Goal: Transaction & Acquisition: Download file/media

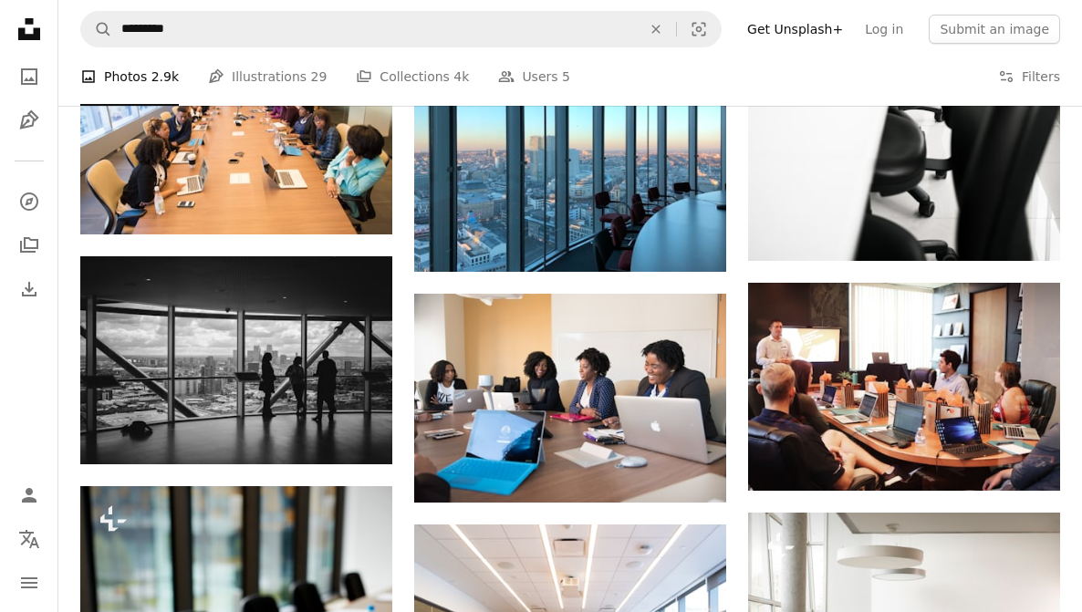
scroll to position [1653, 0]
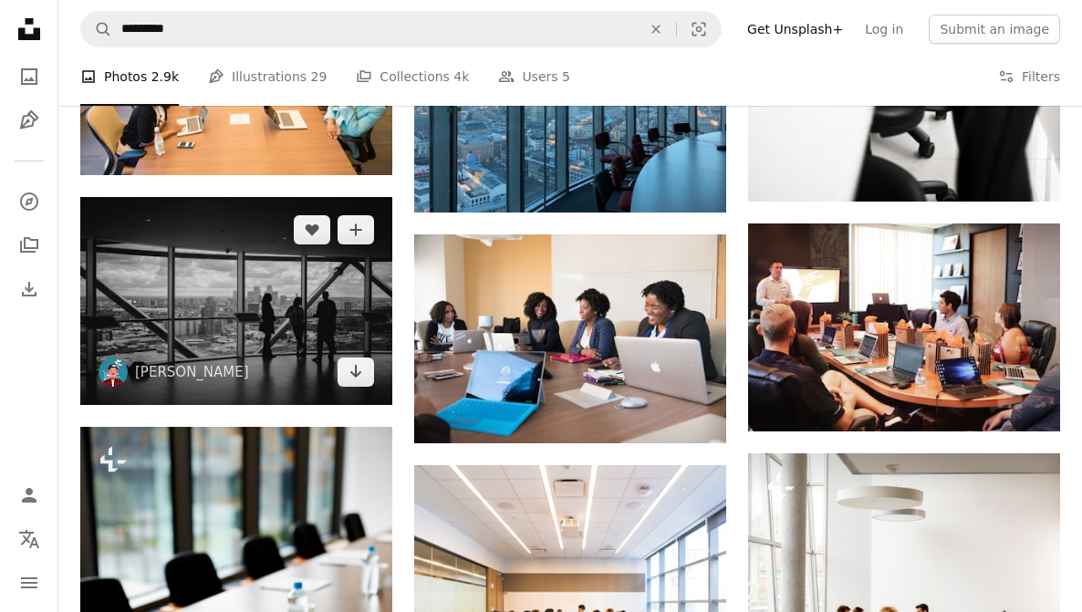
click at [295, 332] on img at bounding box center [236, 301] width 312 height 208
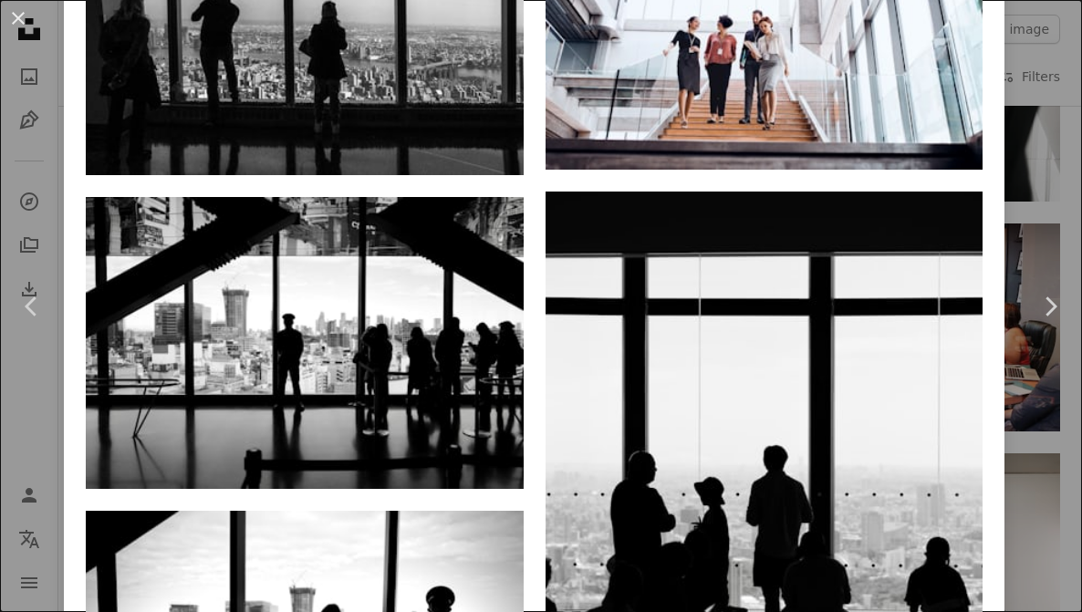
scroll to position [1568, 0]
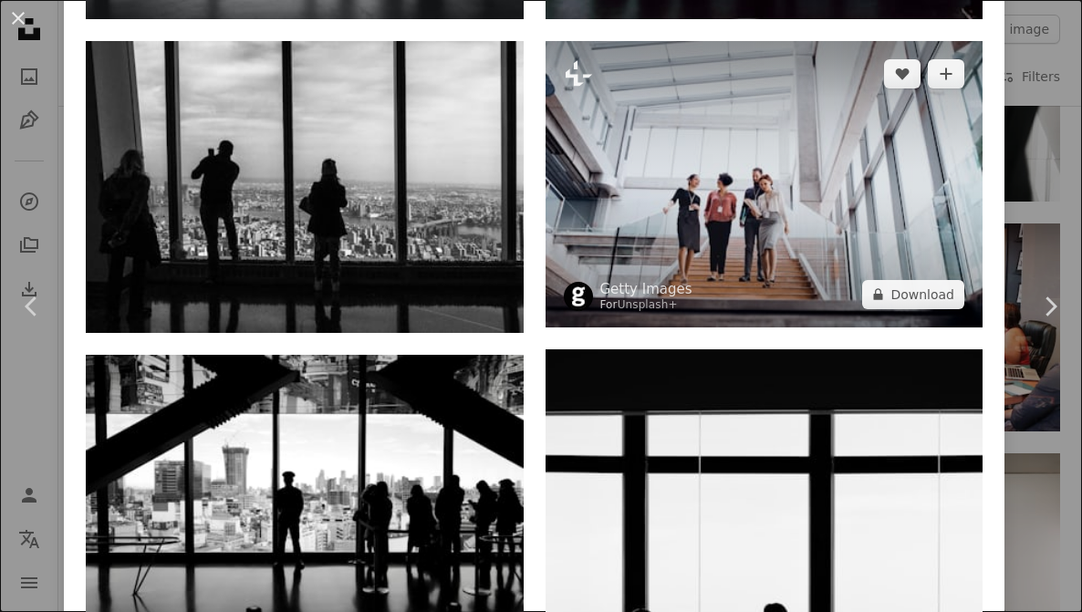
click at [711, 205] on img at bounding box center [764, 184] width 438 height 286
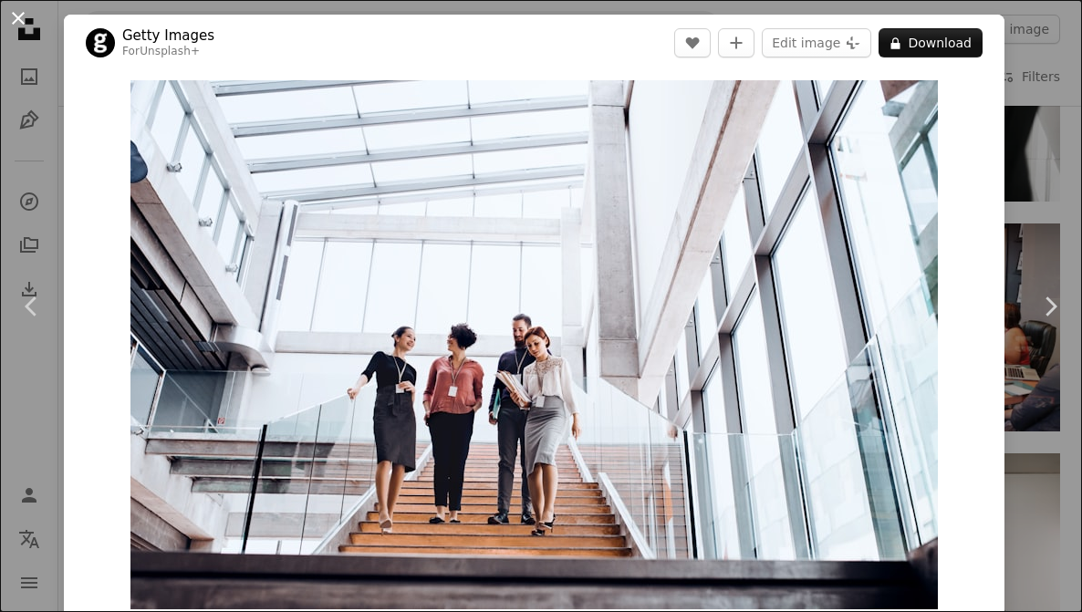
click at [21, 23] on button "An X shape" at bounding box center [18, 18] width 22 height 22
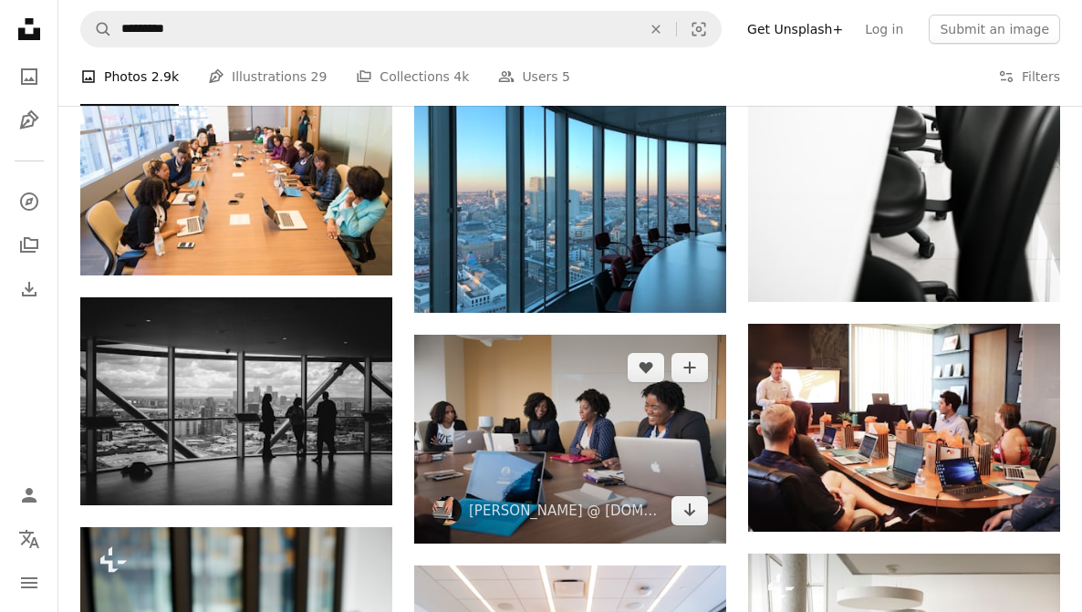
scroll to position [1559, 0]
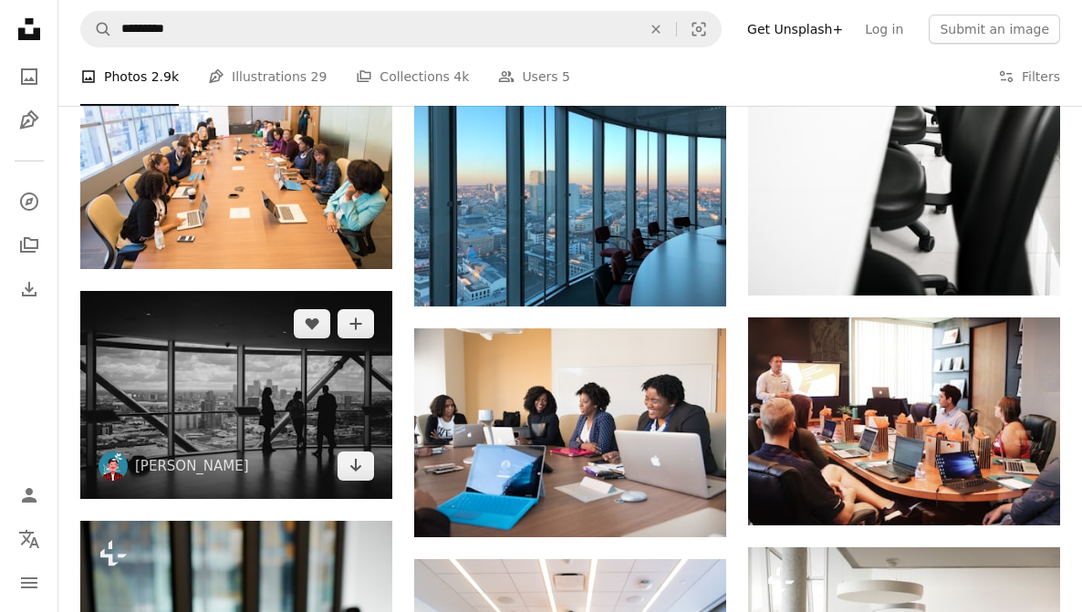
click at [303, 386] on img at bounding box center [236, 395] width 312 height 208
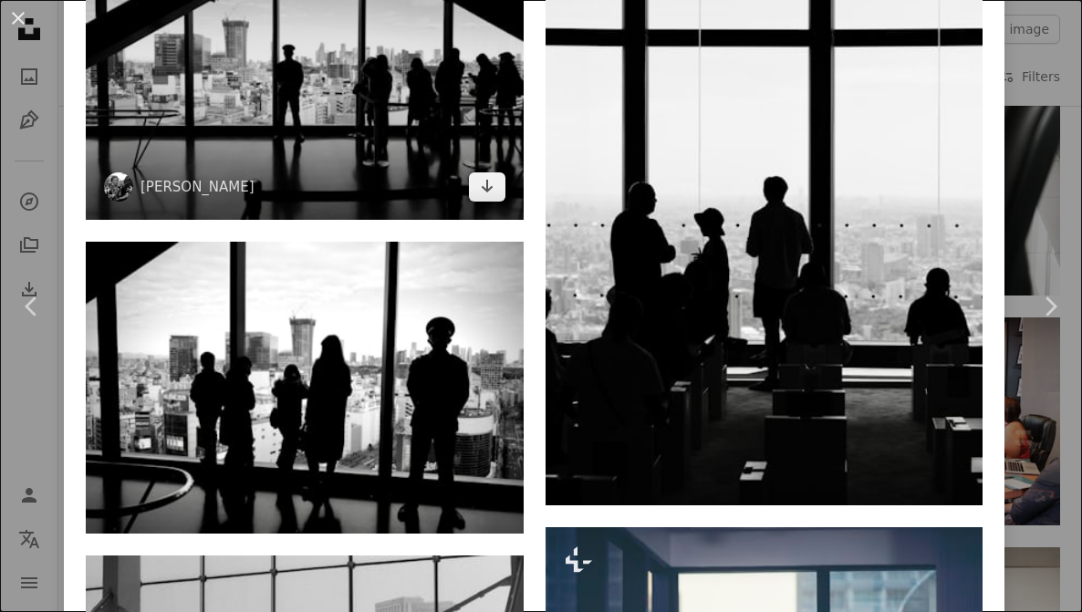
scroll to position [2013, 0]
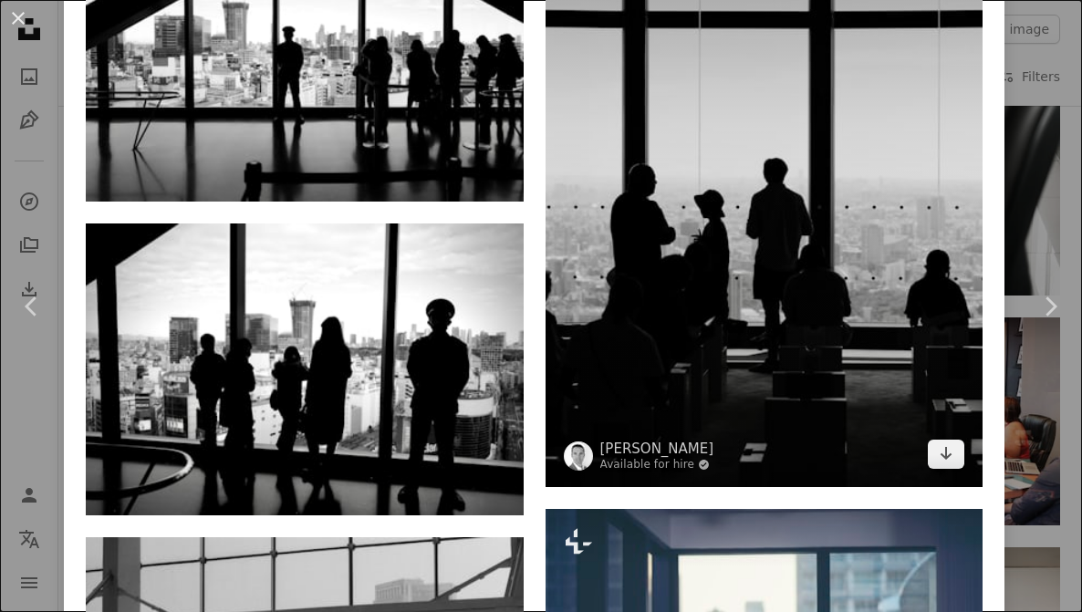
click at [800, 277] on img at bounding box center [764, 195] width 438 height 583
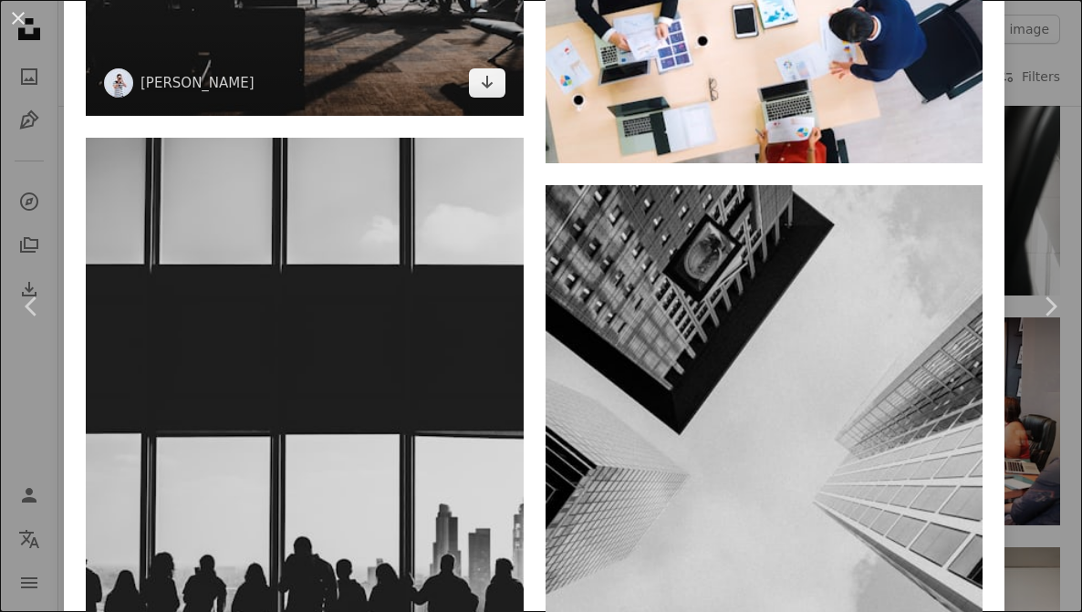
scroll to position [8298, 0]
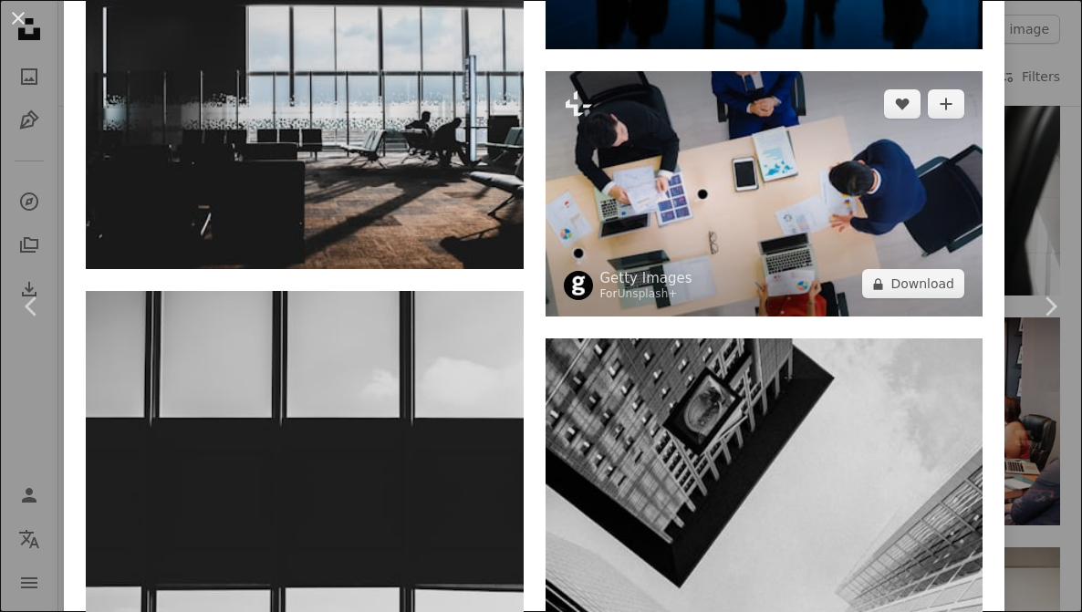
click at [667, 232] on img at bounding box center [764, 194] width 438 height 246
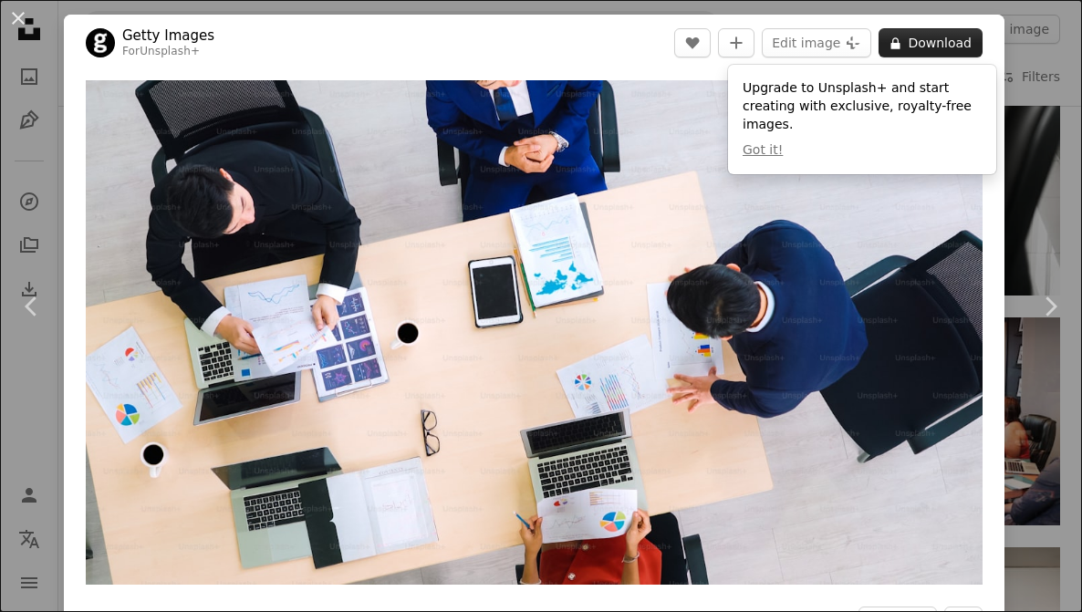
click at [933, 40] on button "A lock Download" at bounding box center [930, 42] width 104 height 29
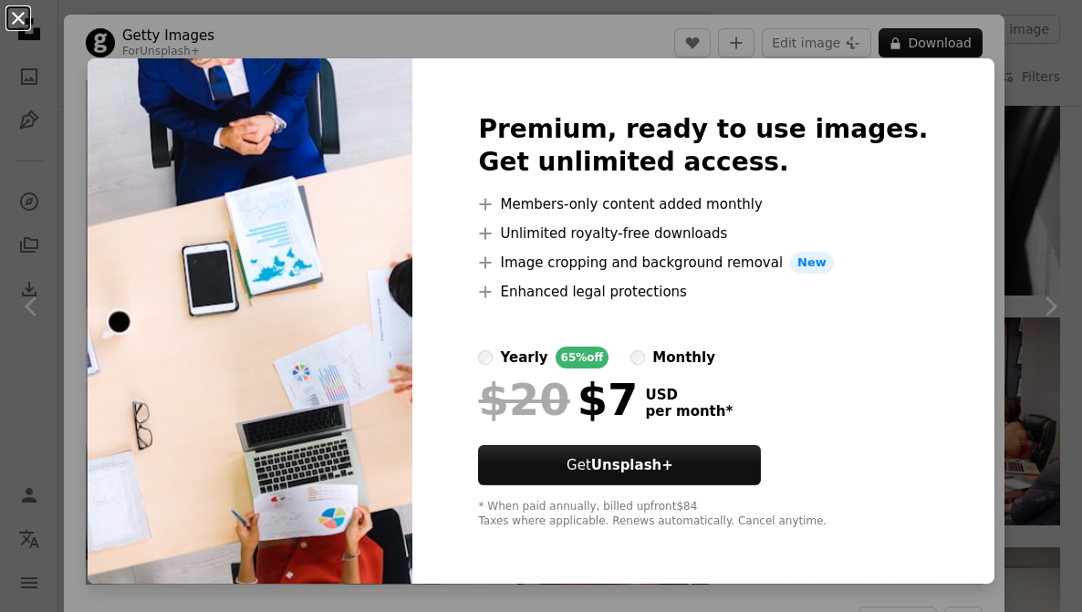
click at [25, 25] on button "An X shape" at bounding box center [18, 18] width 22 height 22
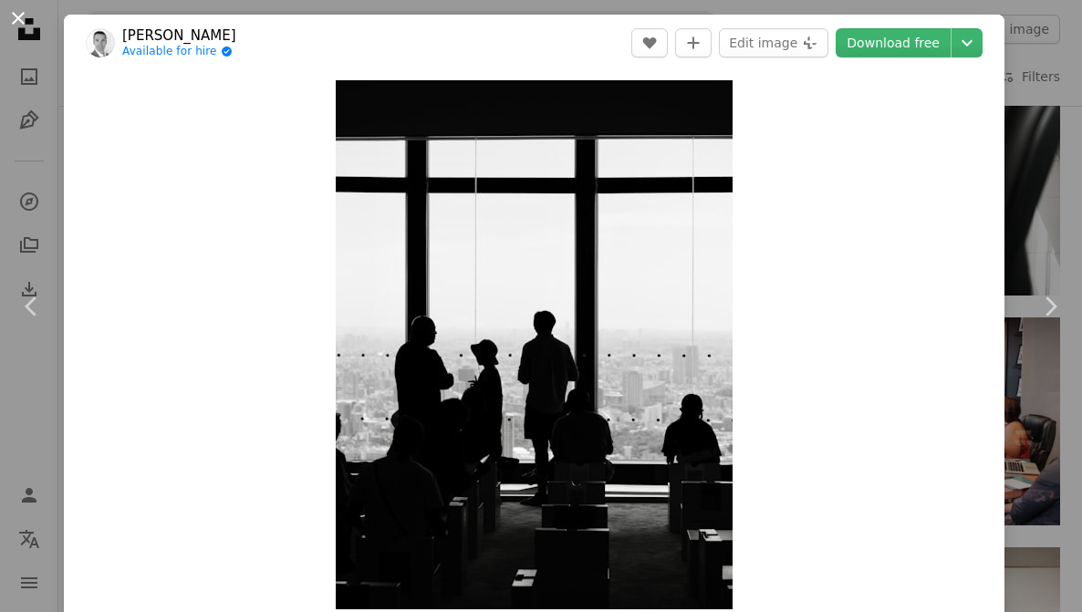
click at [23, 20] on button "An X shape" at bounding box center [18, 18] width 22 height 22
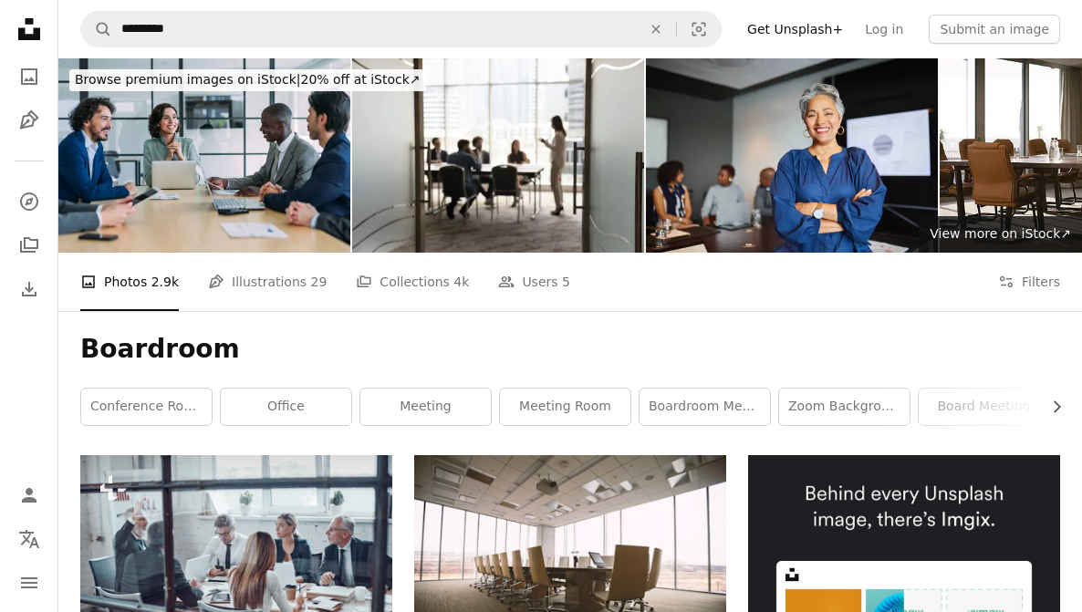
click at [997, 283] on div "A photo Photos 2.9k Pen Tool Illustrations 29 A stack of folders Collections 4k…" at bounding box center [570, 282] width 980 height 58
click at [1011, 283] on icon at bounding box center [1006, 281] width 13 height 11
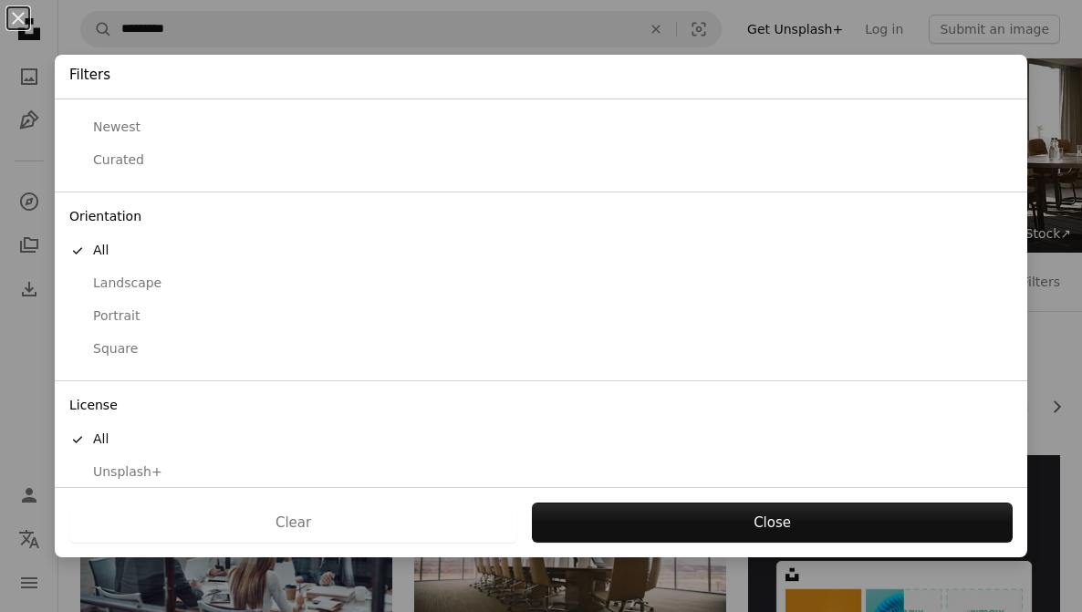
scroll to position [112, 0]
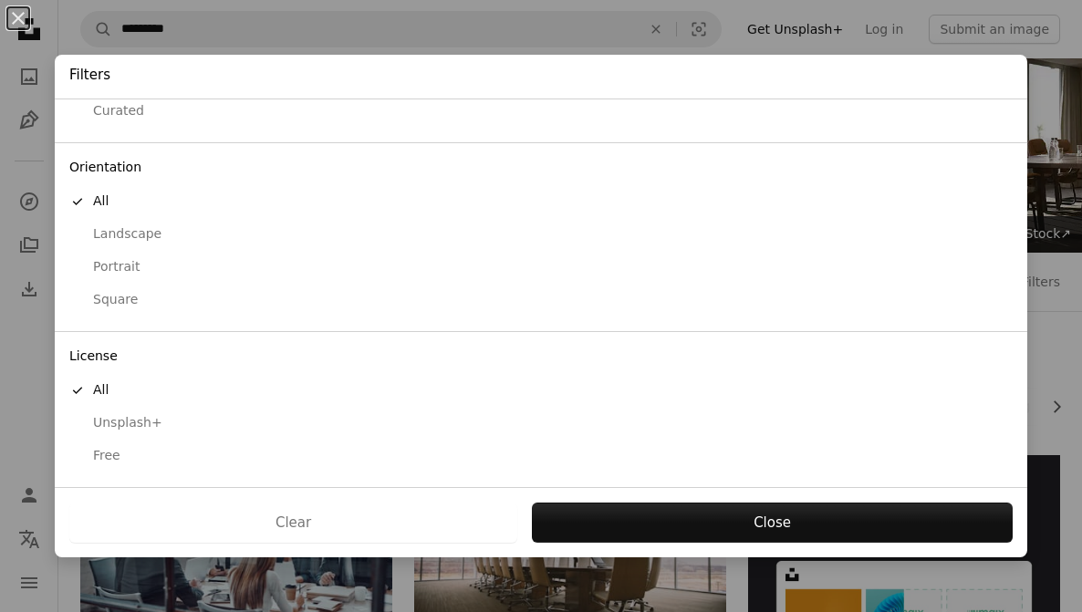
click at [137, 451] on div "Free" at bounding box center [540, 456] width 943 height 18
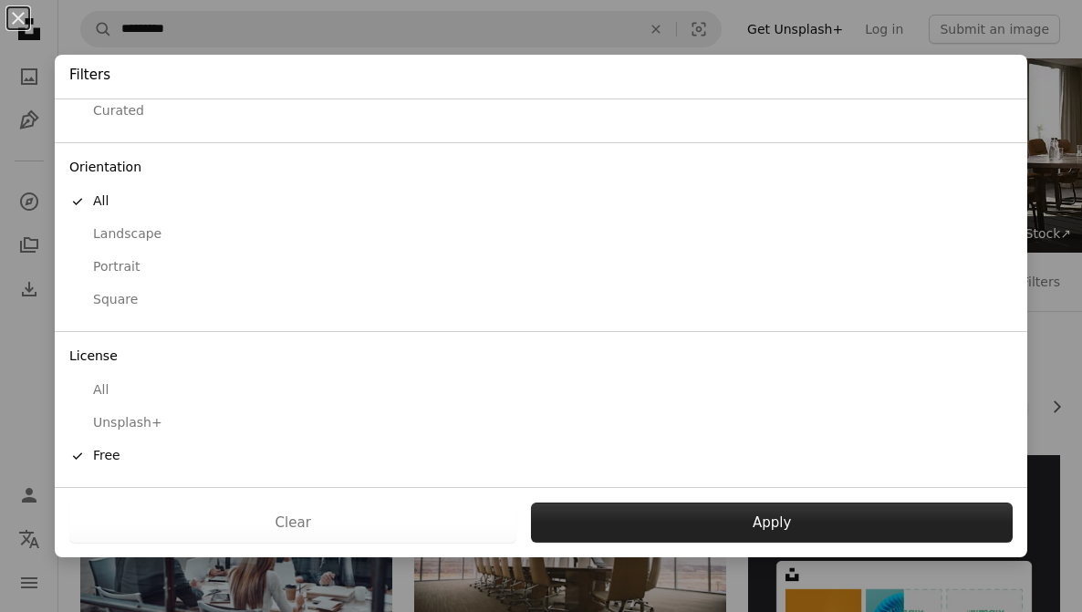
click at [735, 521] on button "Apply" at bounding box center [772, 523] width 482 height 40
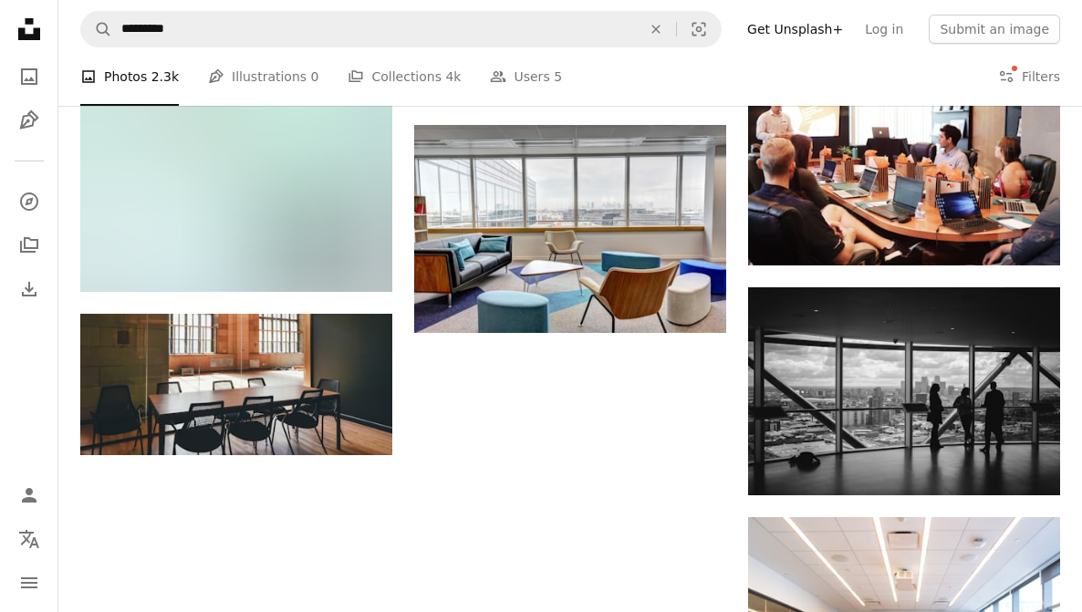
scroll to position [1465, 0]
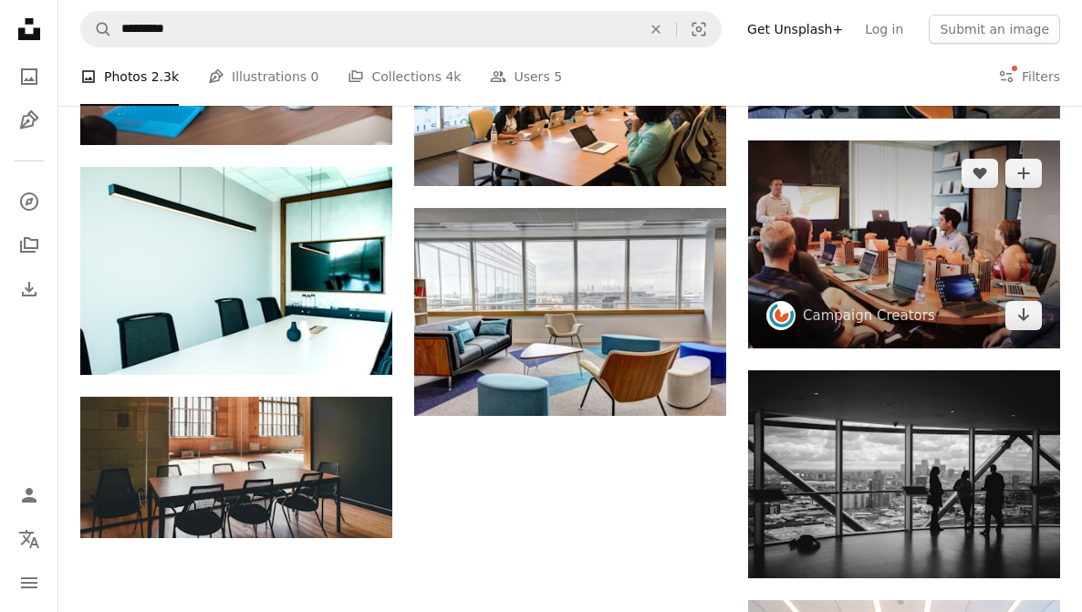
click at [874, 265] on img at bounding box center [904, 244] width 312 height 208
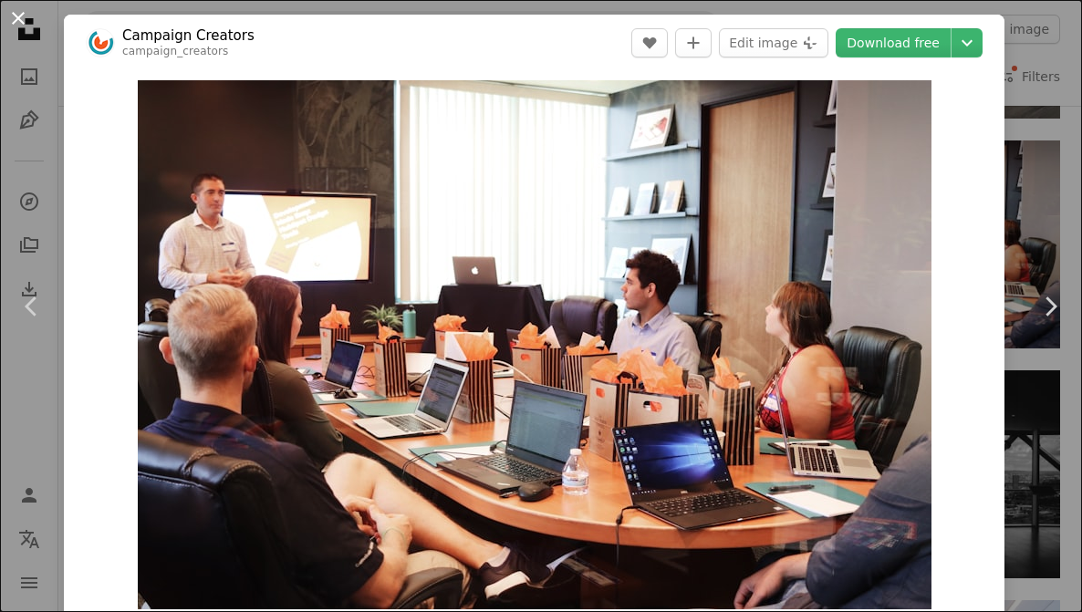
click at [26, 24] on button "An X shape" at bounding box center [18, 18] width 22 height 22
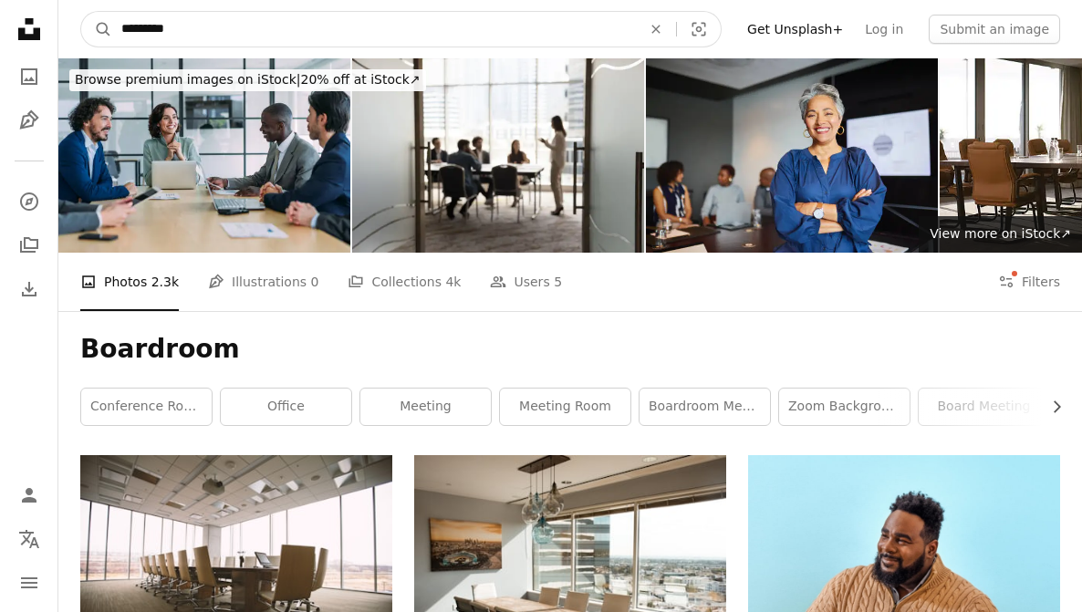
click at [166, 27] on input "*********" at bounding box center [374, 29] width 524 height 35
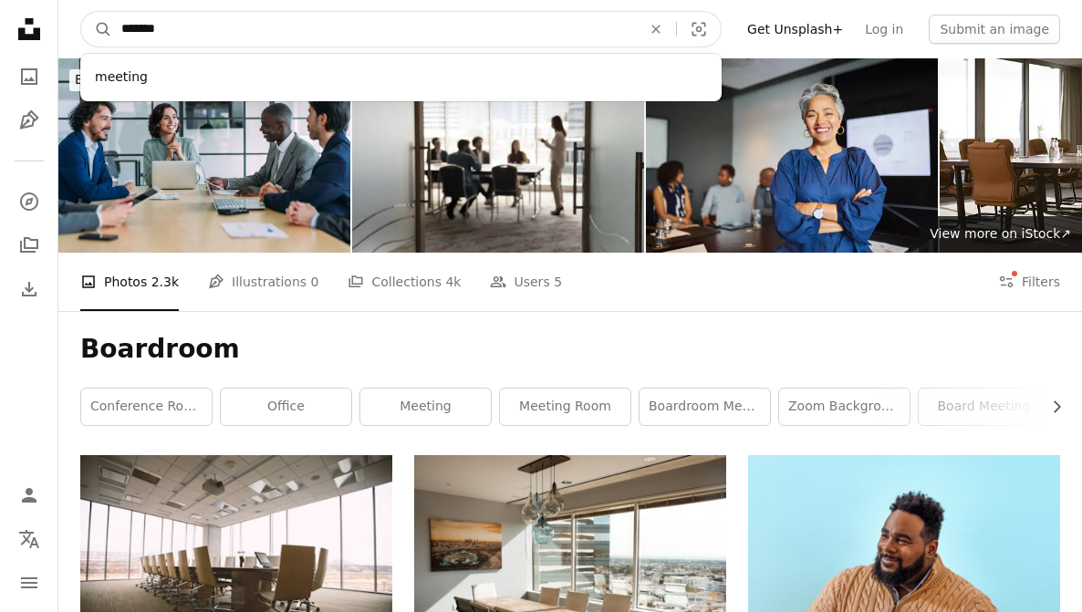
type input "*******"
click at [81, 12] on button "A magnifying glass" at bounding box center [96, 29] width 31 height 35
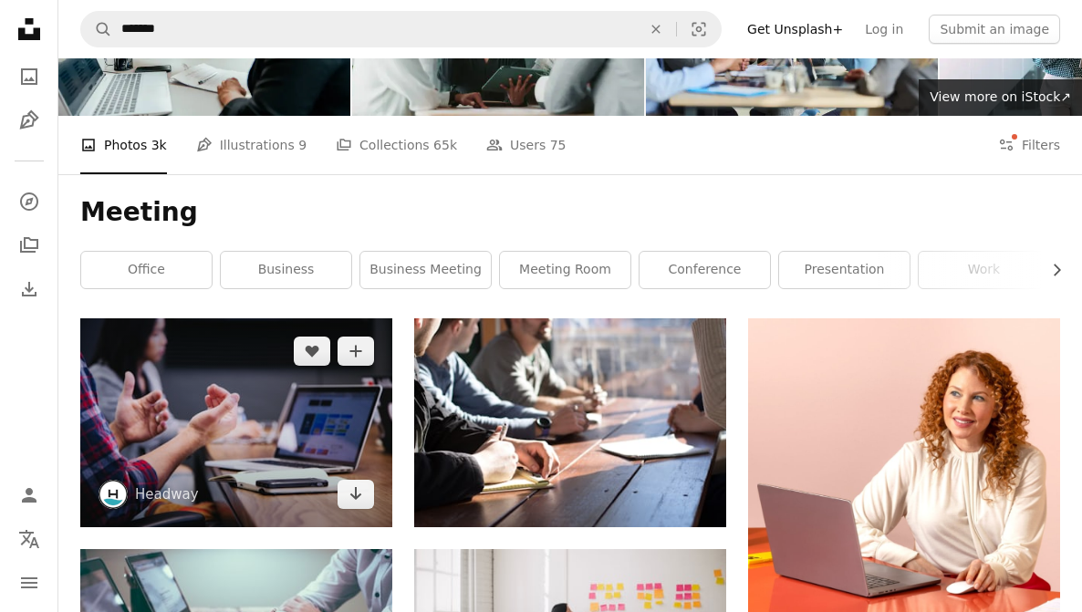
scroll to position [183, 0]
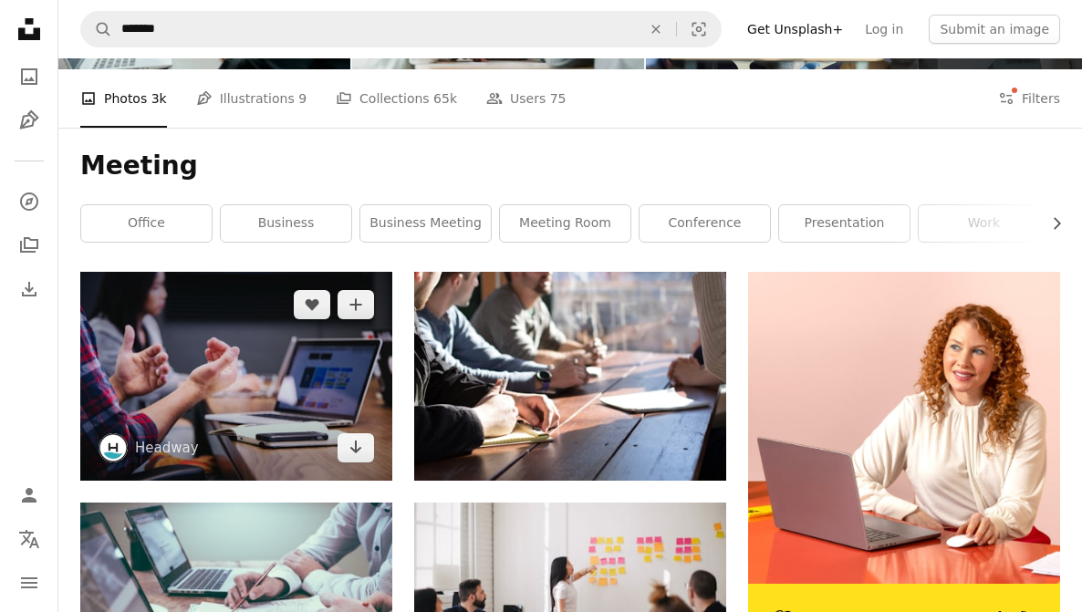
click at [285, 378] on img at bounding box center [236, 376] width 312 height 208
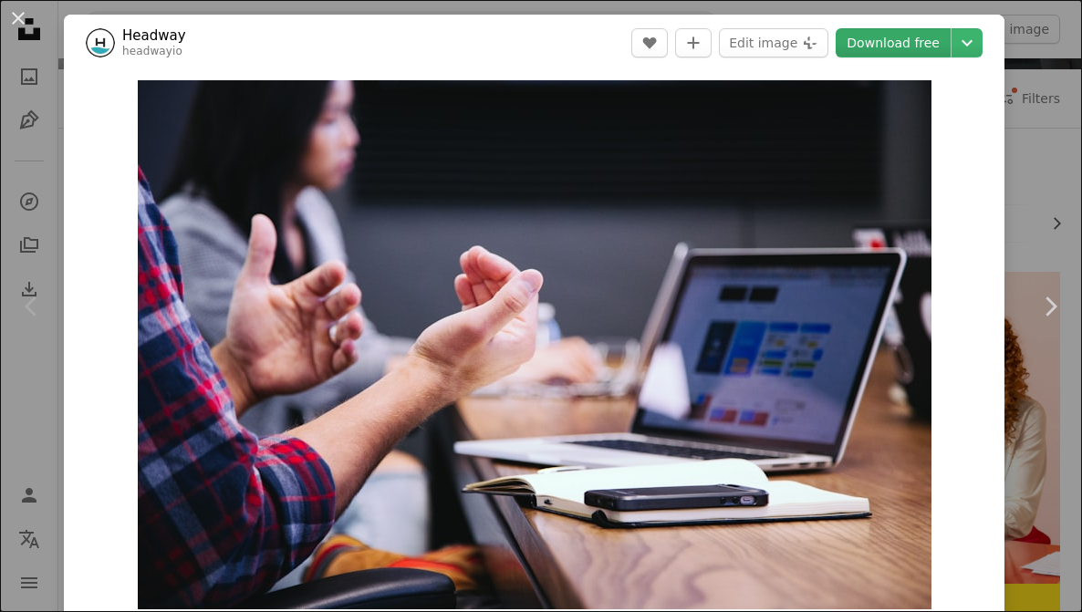
click at [912, 47] on link "Download free" at bounding box center [893, 42] width 115 height 29
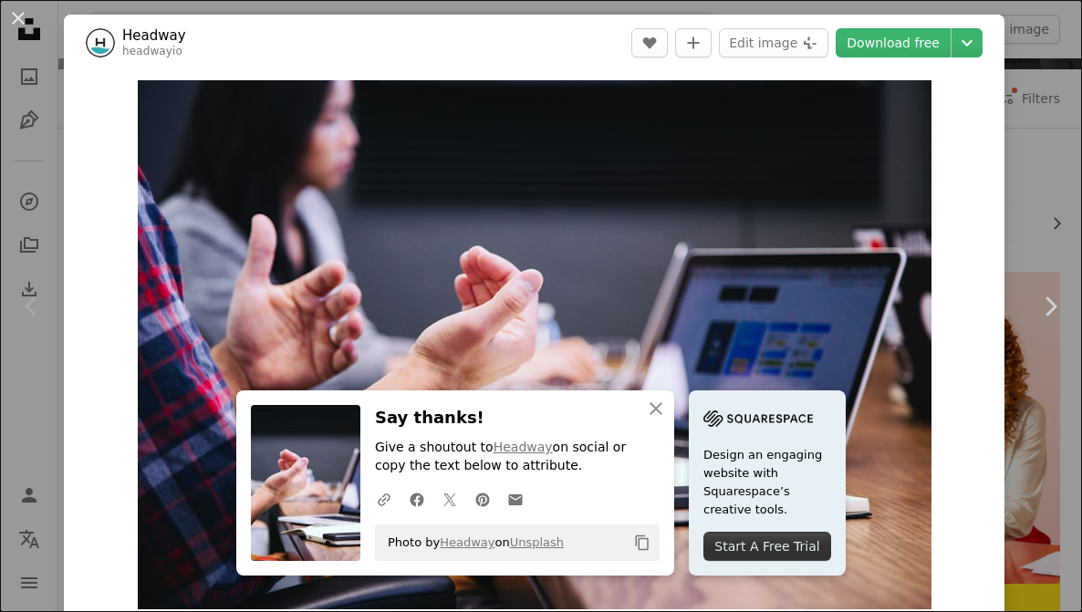
click at [461, 39] on header "Headway headwayio A heart A plus sign Edit image Plus sign for Unsplash+ Downlo…" at bounding box center [534, 43] width 940 height 57
click at [12, 29] on button "An X shape" at bounding box center [18, 18] width 22 height 22
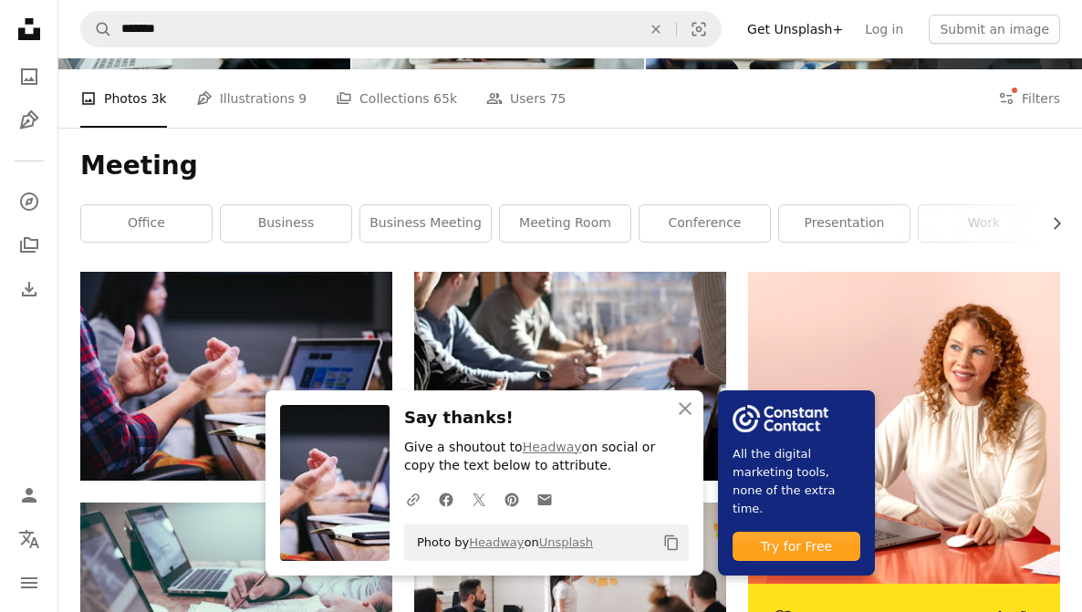
click at [73, 37] on nav "A magnifying glass ******* An X shape Visual search Filters Get Unsplash+ Log i…" at bounding box center [569, 29] width 1023 height 58
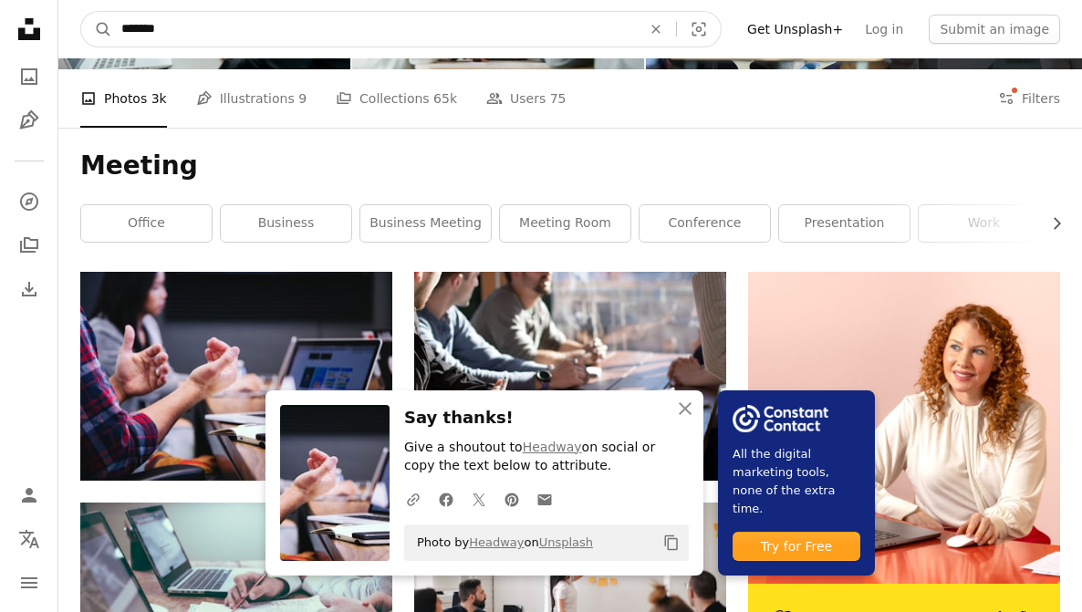
click at [155, 27] on input "*******" at bounding box center [374, 29] width 524 height 35
type input "*********"
click button "A magnifying glass" at bounding box center [96, 29] width 31 height 35
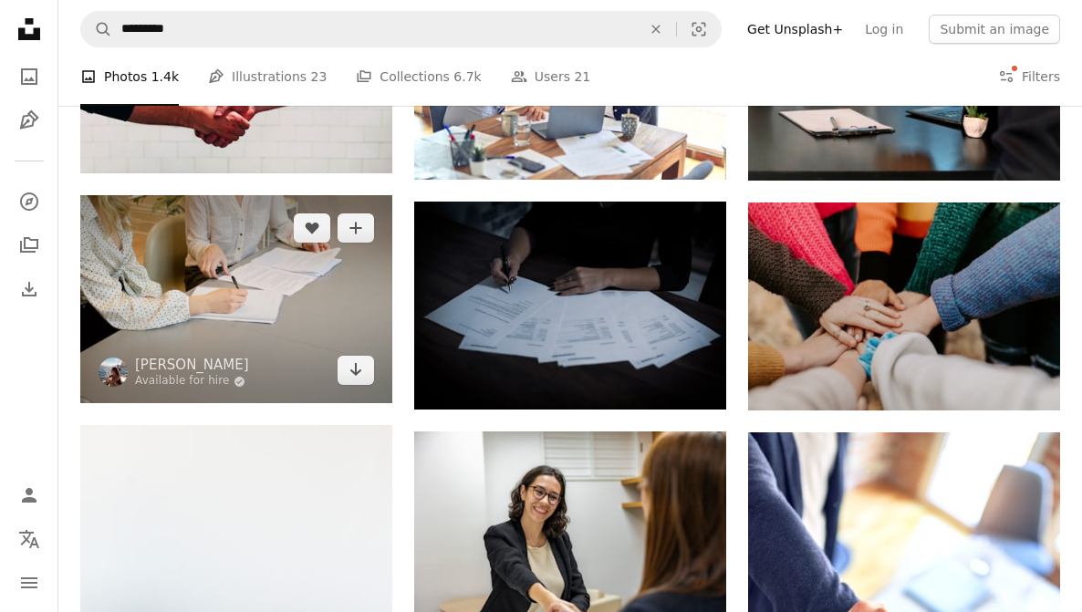
scroll to position [991, 0]
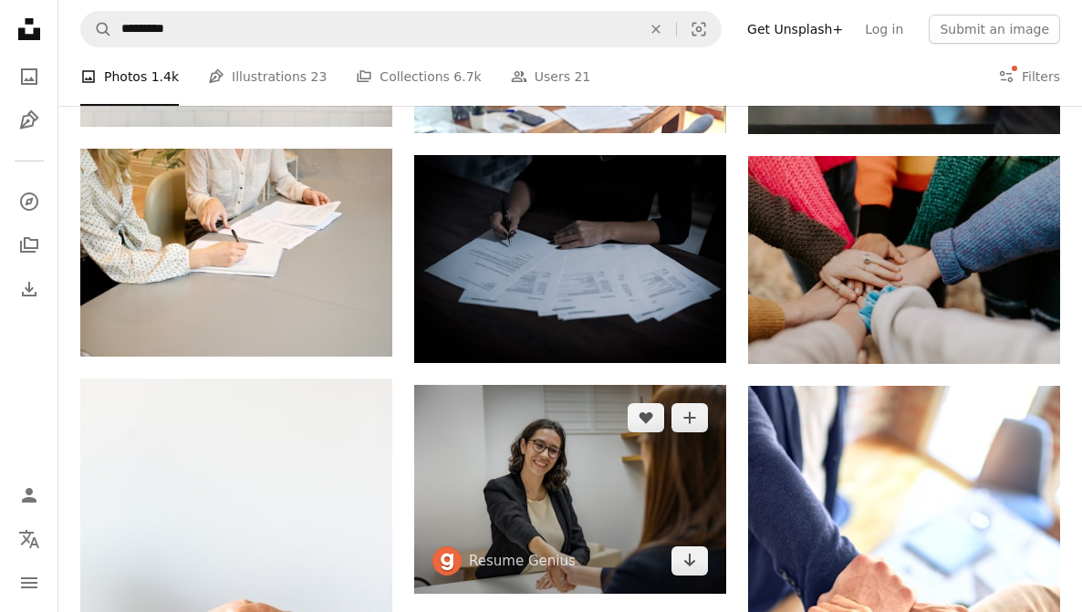
click at [515, 519] on img at bounding box center [570, 489] width 312 height 208
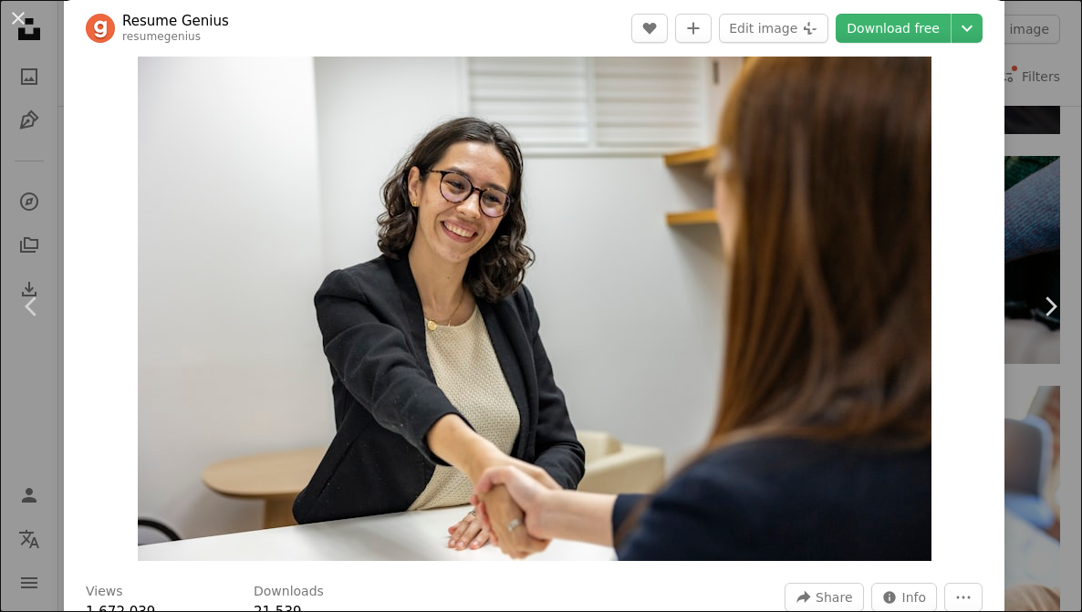
scroll to position [56, 0]
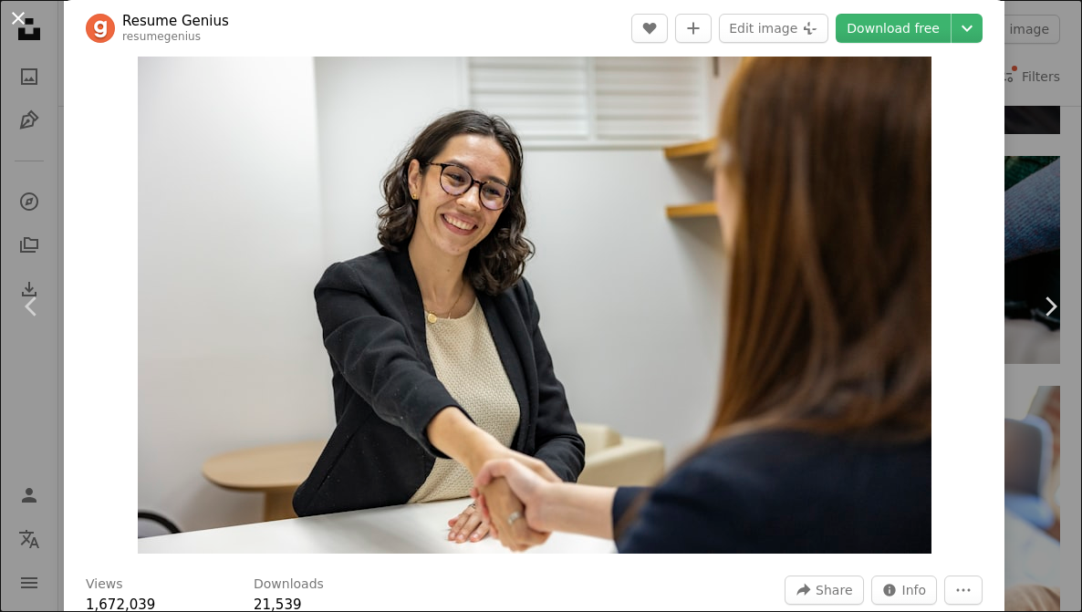
click at [24, 16] on button "An X shape" at bounding box center [18, 18] width 22 height 22
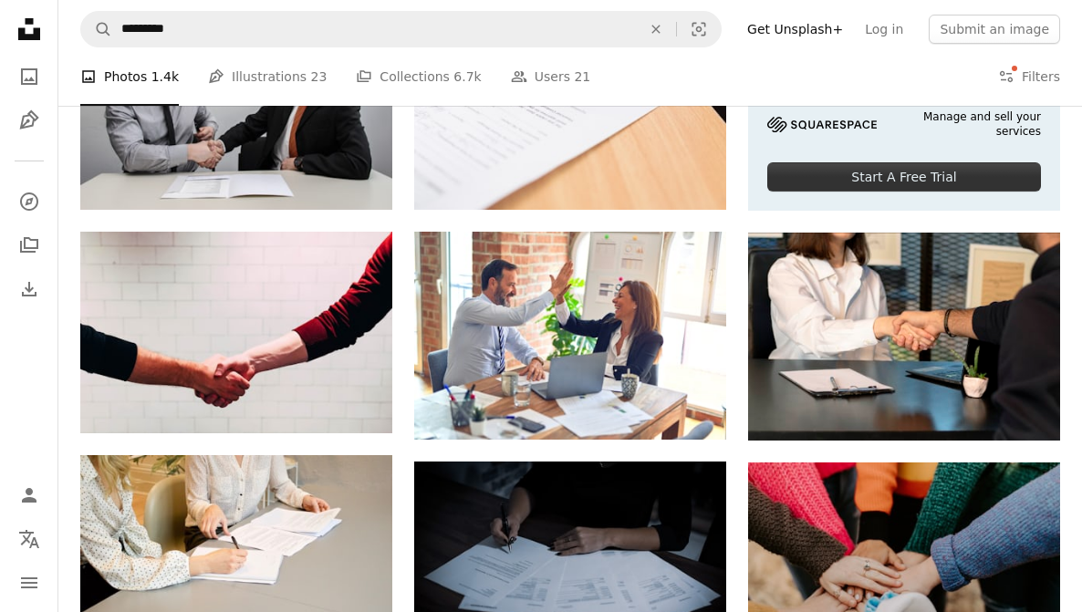
scroll to position [583, 0]
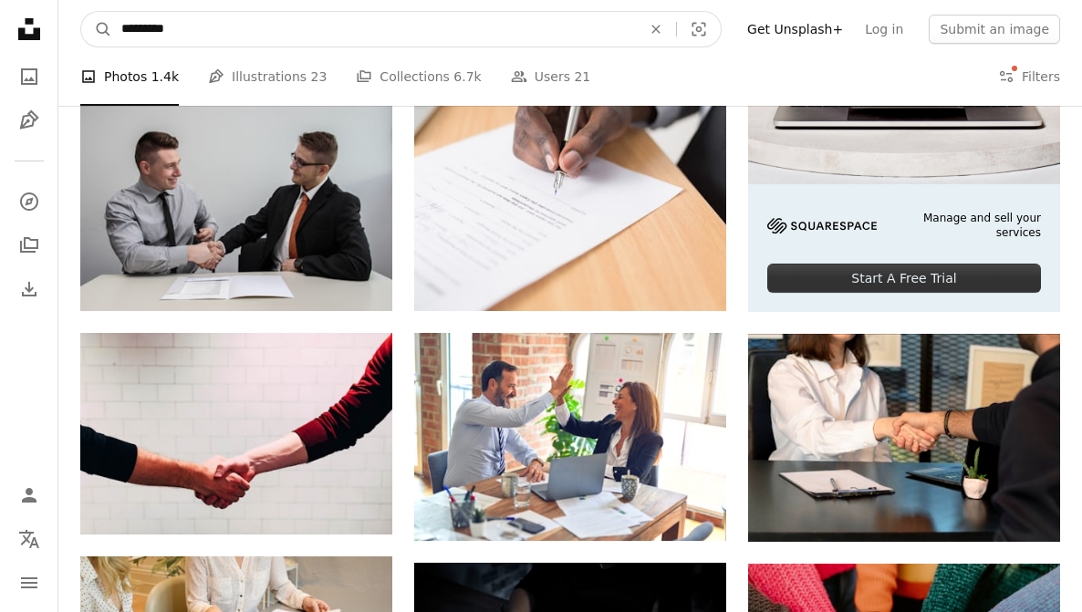
click at [163, 39] on input "*********" at bounding box center [374, 29] width 524 height 35
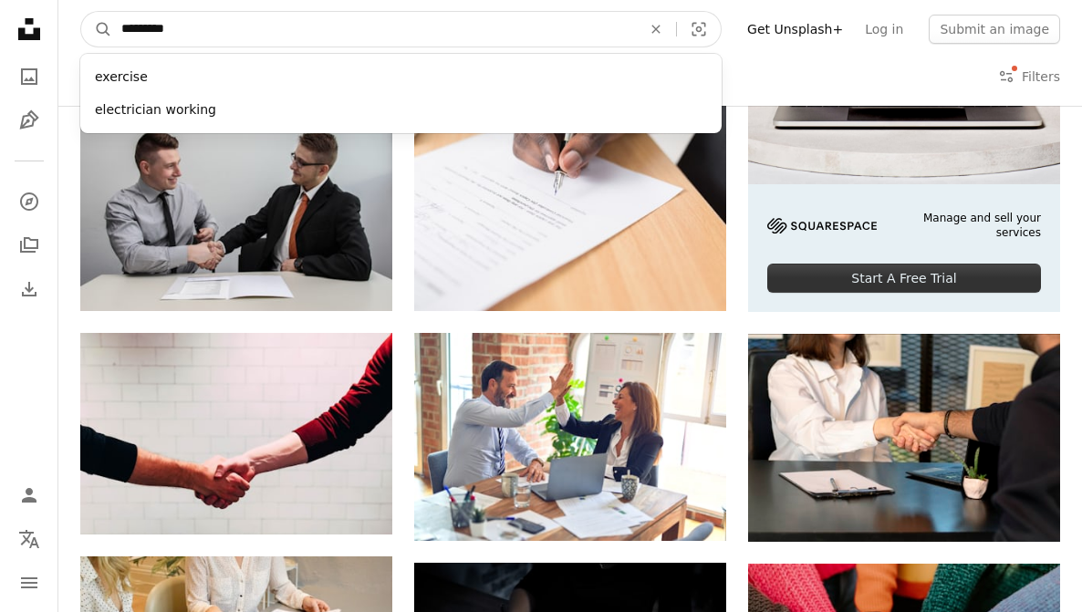
type input "**********"
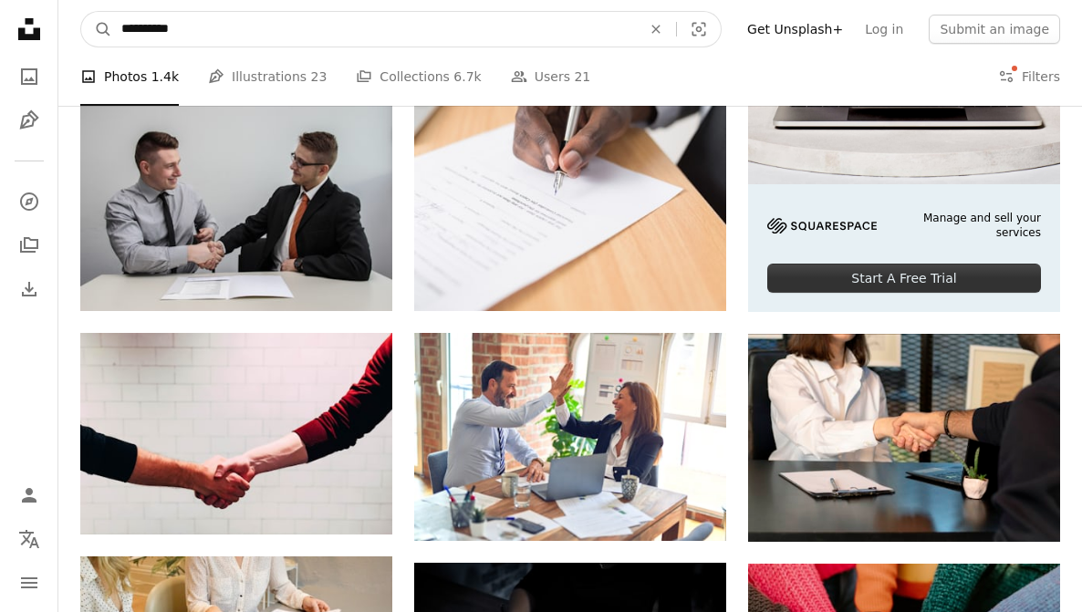
click button "A magnifying glass" at bounding box center [96, 29] width 31 height 35
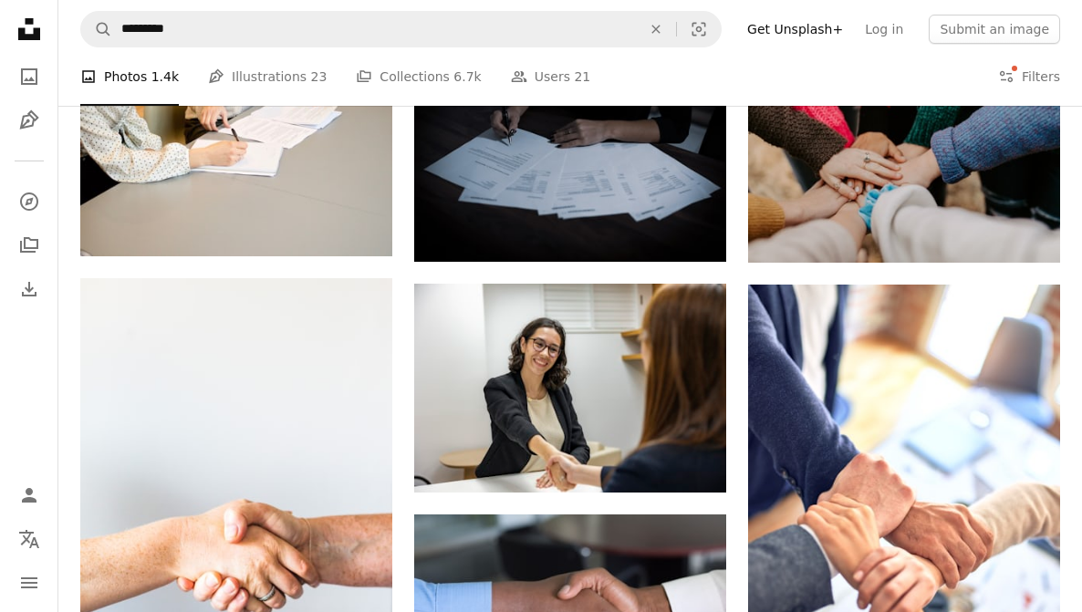
scroll to position [1109, 0]
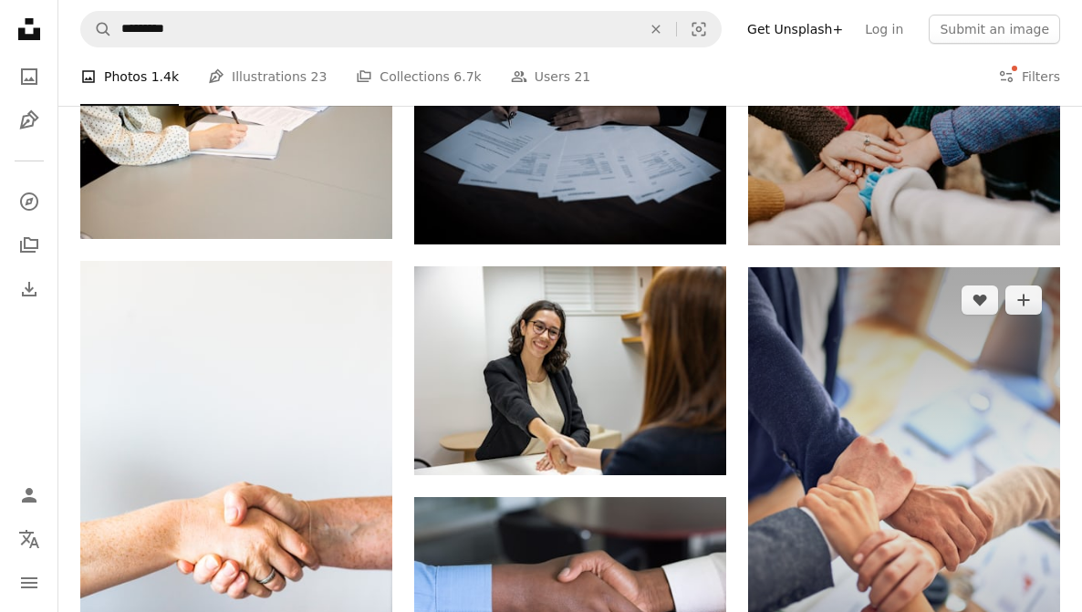
click at [826, 429] on img at bounding box center [904, 501] width 312 height 468
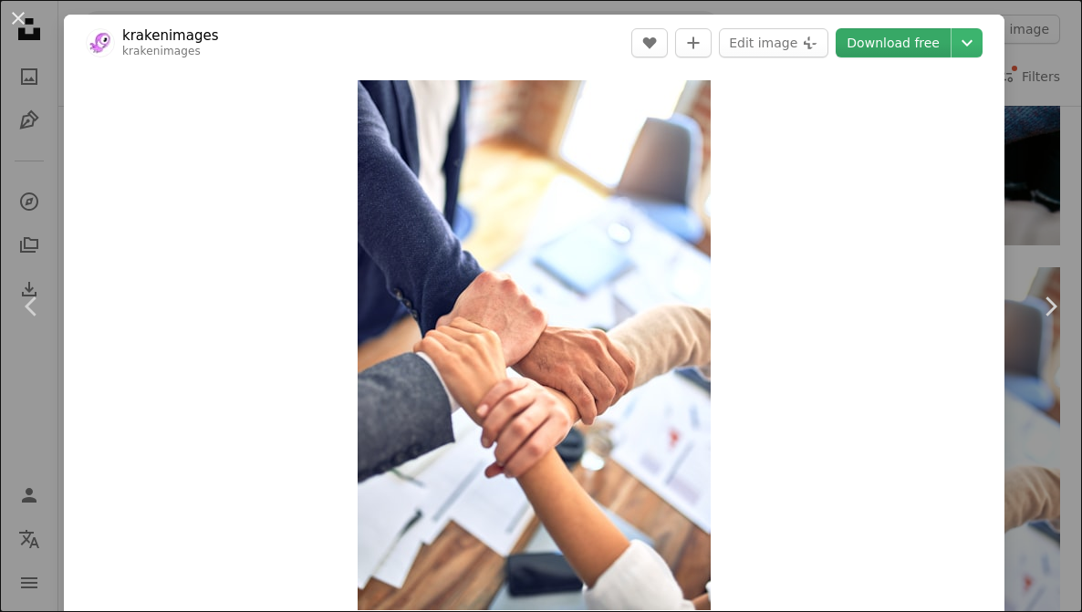
click at [908, 48] on link "Download free" at bounding box center [893, 42] width 115 height 29
